Goal: Information Seeking & Learning: Understand process/instructions

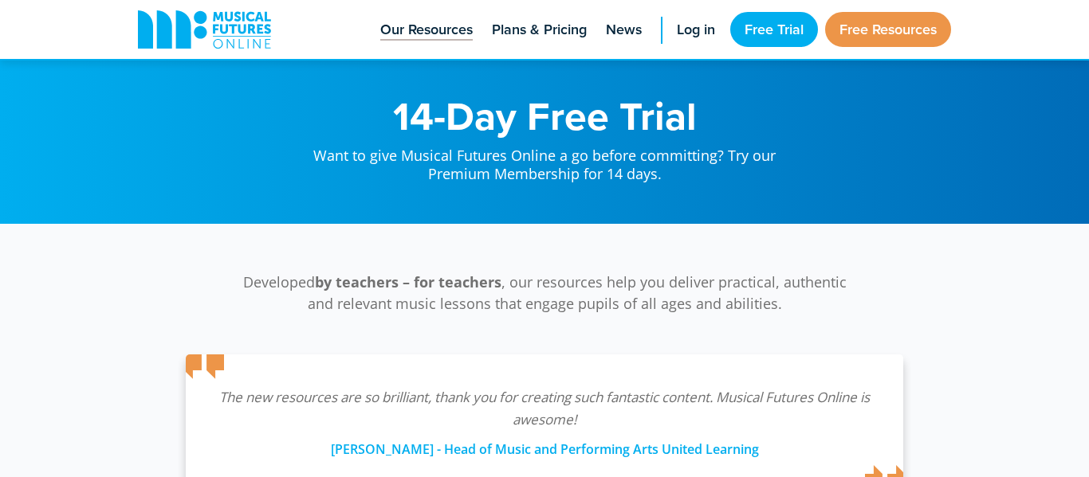
click at [418, 16] on link "Our Resources" at bounding box center [426, 29] width 108 height 59
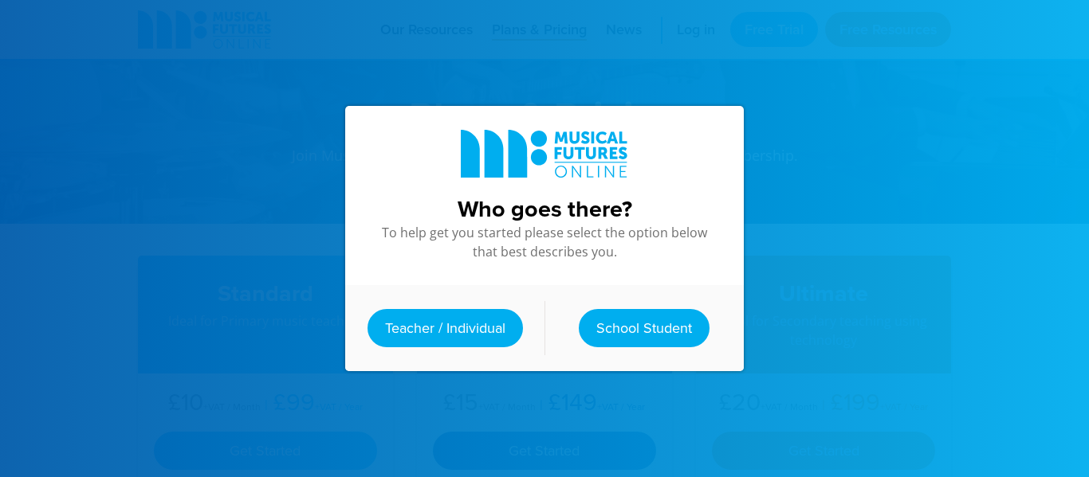
click at [598, 379] on div "Who goes there? To help get you started please select the option below that bes…" at bounding box center [544, 238] width 430 height 477
